Goal: Feedback & Contribution: Contribute content

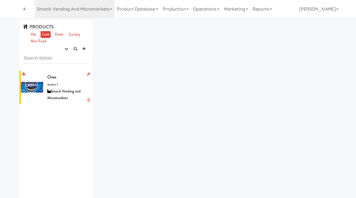
click at [61, 79] on div "Oreo version: 1 Smack Vending and Micromarkets" at bounding box center [67, 87] width 41 height 29
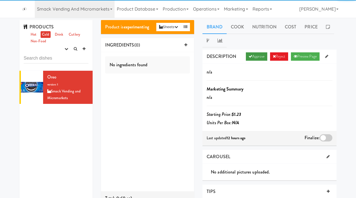
click at [258, 55] on link "Approve" at bounding box center [256, 56] width 21 height 8
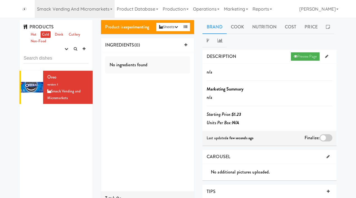
click at [324, 139] on div at bounding box center [325, 137] width 13 height 7
click at [0, 0] on input "checkbox" at bounding box center [0, 0] width 0 height 0
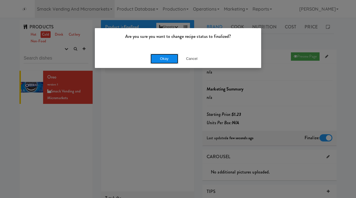
click at [163, 56] on button "Okay" at bounding box center [164, 59] width 28 height 10
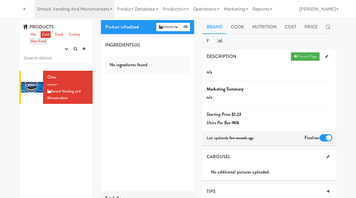
click at [44, 41] on link "Non-Food" at bounding box center [38, 41] width 18 height 7
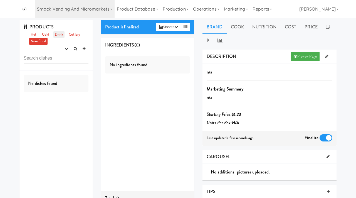
click at [59, 35] on link "Drink" at bounding box center [58, 34] width 11 height 7
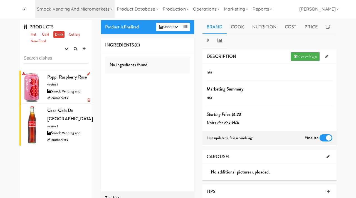
click at [68, 79] on span "Poppi Raspberry Rose" at bounding box center [66, 77] width 39 height 6
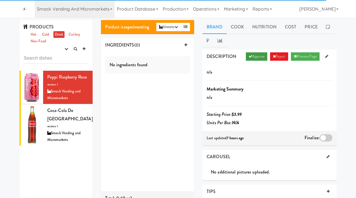
click at [258, 58] on link "Approve" at bounding box center [256, 56] width 21 height 8
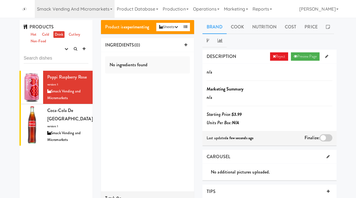
click at [324, 137] on div at bounding box center [325, 137] width 13 height 7
click at [0, 0] on input "checkbox" at bounding box center [0, 0] width 0 height 0
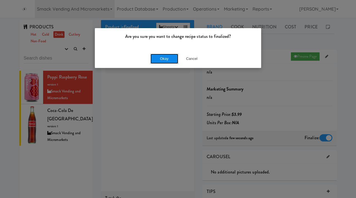
click at [171, 57] on button "Okay" at bounding box center [164, 59] width 28 height 10
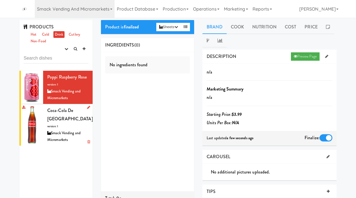
click at [69, 113] on span "Coca-Cola de [GEOGRAPHIC_DATA]" at bounding box center [70, 114] width 46 height 15
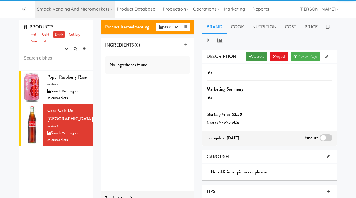
click at [249, 54] on link "Approve" at bounding box center [256, 56] width 21 height 8
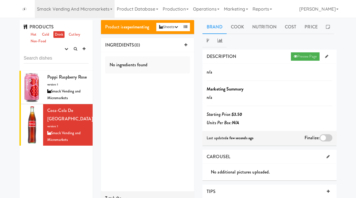
click at [321, 134] on div at bounding box center [325, 137] width 13 height 7
click at [0, 0] on input "checkbox" at bounding box center [0, 0] width 0 height 0
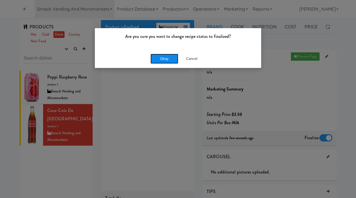
click at [164, 58] on button "Okay" at bounding box center [164, 59] width 28 height 10
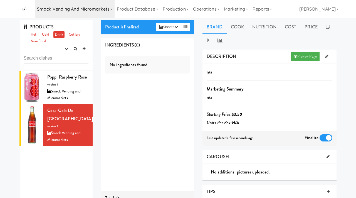
click at [72, 9] on link "Smack Vending and Micromarkets" at bounding box center [75, 9] width 80 height 18
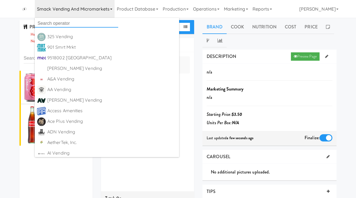
click at [76, 20] on input "text" at bounding box center [76, 23] width 83 height 8
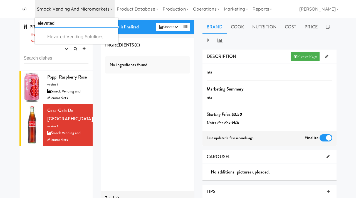
type input "elevated"
click at [66, 38] on div "Elevated Vending Solutions" at bounding box center [81, 37] width 69 height 8
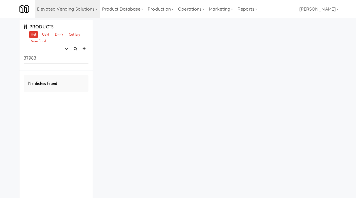
drag, startPoint x: 44, startPoint y: 58, endPoint x: 15, endPoint y: 54, distance: 29.4
click at [15, 54] on div "PRODUCTS Hot Cold Drink Cutlery Non-Food experimenting finalized shipped discon…" at bounding box center [178, 117] width 356 height 194
click at [65, 49] on icon "button" at bounding box center [66, 49] width 4 height 4
click at [53, 60] on link "experimenting" at bounding box center [48, 59] width 44 height 10
click at [45, 35] on link "Cold" at bounding box center [46, 34] width 10 height 7
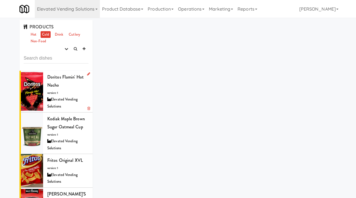
click at [67, 98] on div "Elevated Vending Solutions" at bounding box center [67, 103] width 41 height 14
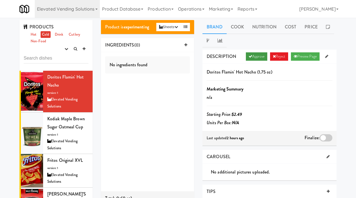
click at [256, 56] on link "Approve" at bounding box center [256, 56] width 21 height 8
click at [324, 136] on div at bounding box center [325, 137] width 13 height 7
click at [0, 0] on input "checkbox" at bounding box center [0, 0] width 0 height 0
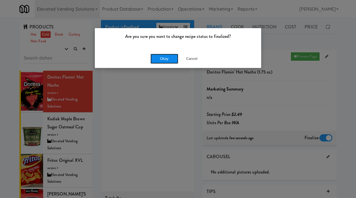
click at [163, 61] on button "Okay" at bounding box center [164, 59] width 28 height 10
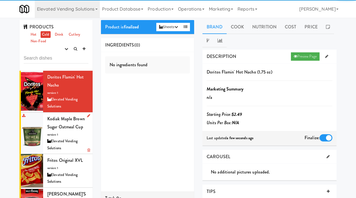
click at [46, 135] on li "Kodiak Maple Brown Sugar Oatmeal Cup version: 1 Elevated Vending Solutions" at bounding box center [55, 133] width 73 height 42
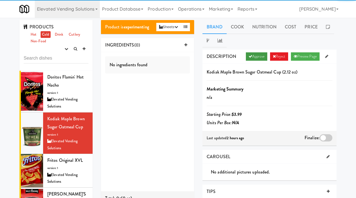
click at [253, 58] on link "Approve" at bounding box center [256, 56] width 21 height 8
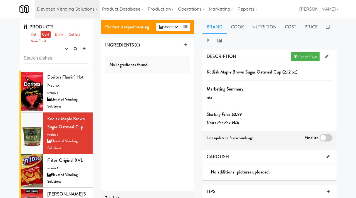
click at [323, 136] on div at bounding box center [325, 137] width 13 height 7
click at [0, 0] on input "checkbox" at bounding box center [0, 0] width 0 height 0
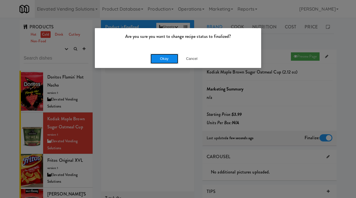
click at [173, 58] on button "Okay" at bounding box center [164, 59] width 28 height 10
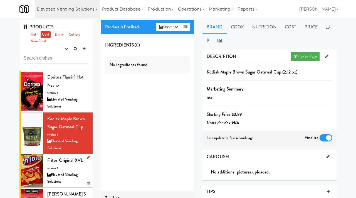
click at [74, 177] on div "Elevated Vending Solutions" at bounding box center [67, 178] width 41 height 14
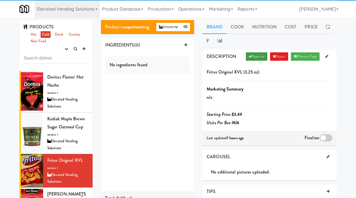
click at [257, 55] on link "Approve" at bounding box center [256, 56] width 21 height 8
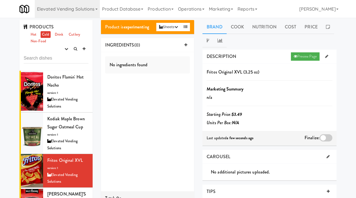
click at [322, 137] on div at bounding box center [325, 137] width 13 height 7
click at [0, 0] on input "checkbox" at bounding box center [0, 0] width 0 height 0
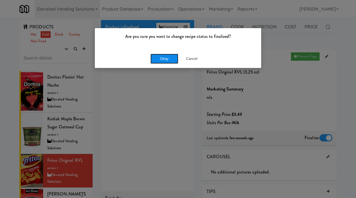
click at [172, 60] on button "Okay" at bounding box center [164, 59] width 28 height 10
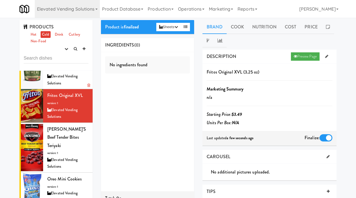
scroll to position [109, 0]
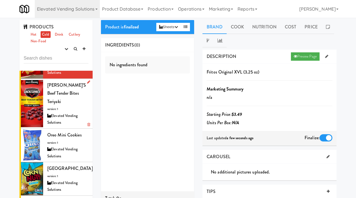
click at [64, 112] on div "Elevated Vending Solutions" at bounding box center [67, 119] width 41 height 14
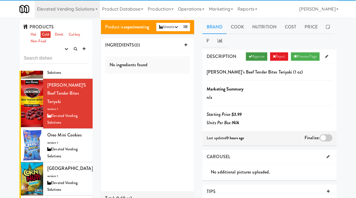
click at [254, 55] on link "Approve" at bounding box center [256, 56] width 21 height 8
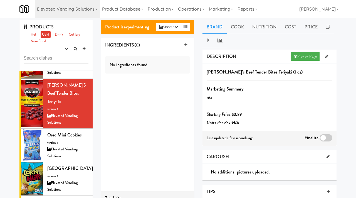
click at [324, 138] on div at bounding box center [325, 137] width 13 height 7
click at [0, 0] on input "checkbox" at bounding box center [0, 0] width 0 height 0
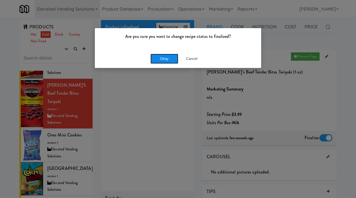
click at [164, 61] on button "Okay" at bounding box center [164, 59] width 28 height 10
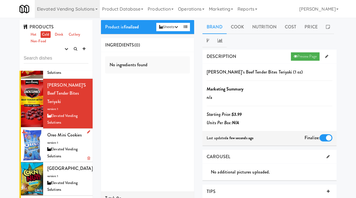
click at [55, 146] on div "Elevated Vending Solutions" at bounding box center [67, 153] width 41 height 14
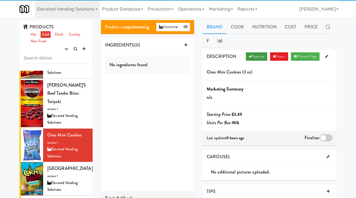
click at [255, 58] on link "Approve" at bounding box center [256, 56] width 21 height 8
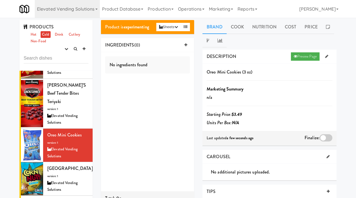
click at [327, 138] on div at bounding box center [325, 137] width 13 height 7
click at [0, 0] on input "checkbox" at bounding box center [0, 0] width 0 height 0
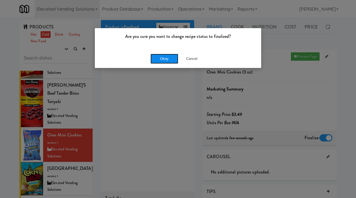
click at [166, 55] on button "Okay" at bounding box center [164, 59] width 28 height 10
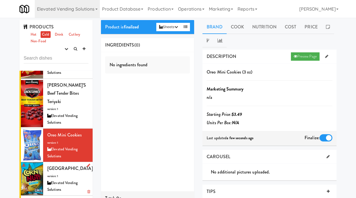
click at [38, 165] on div at bounding box center [32, 178] width 22 height 33
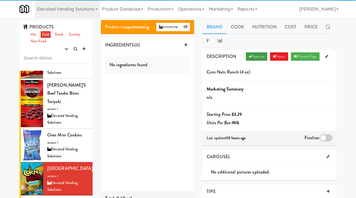
click at [249, 55] on icon at bounding box center [250, 56] width 4 height 4
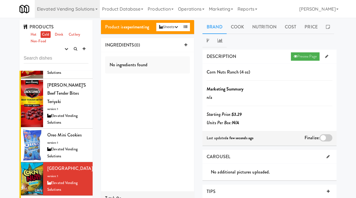
click at [326, 138] on div at bounding box center [325, 137] width 13 height 7
click at [0, 0] on input "checkbox" at bounding box center [0, 0] width 0 height 0
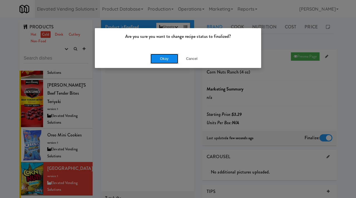
click at [151, 57] on button "Okay" at bounding box center [164, 59] width 28 height 10
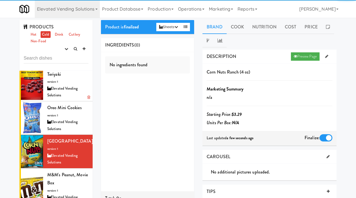
scroll to position [145, 0]
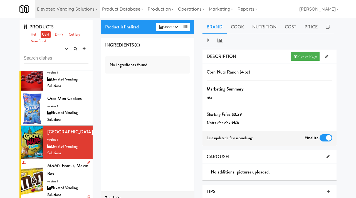
click at [69, 163] on div "M&M's Peanut, Movie Box version: 1 Elevated Vending Solutions" at bounding box center [67, 179] width 41 height 37
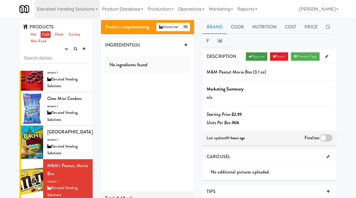
click at [253, 54] on link "Approve" at bounding box center [256, 56] width 21 height 8
click at [323, 135] on div at bounding box center [325, 137] width 13 height 7
click at [0, 0] on input "checkbox" at bounding box center [0, 0] width 0 height 0
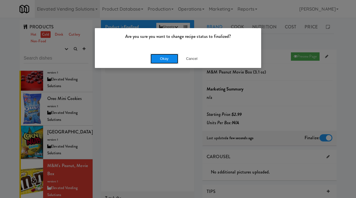
click at [177, 61] on button "Okay" at bounding box center [164, 59] width 28 height 10
